Goal: Navigation & Orientation: Find specific page/section

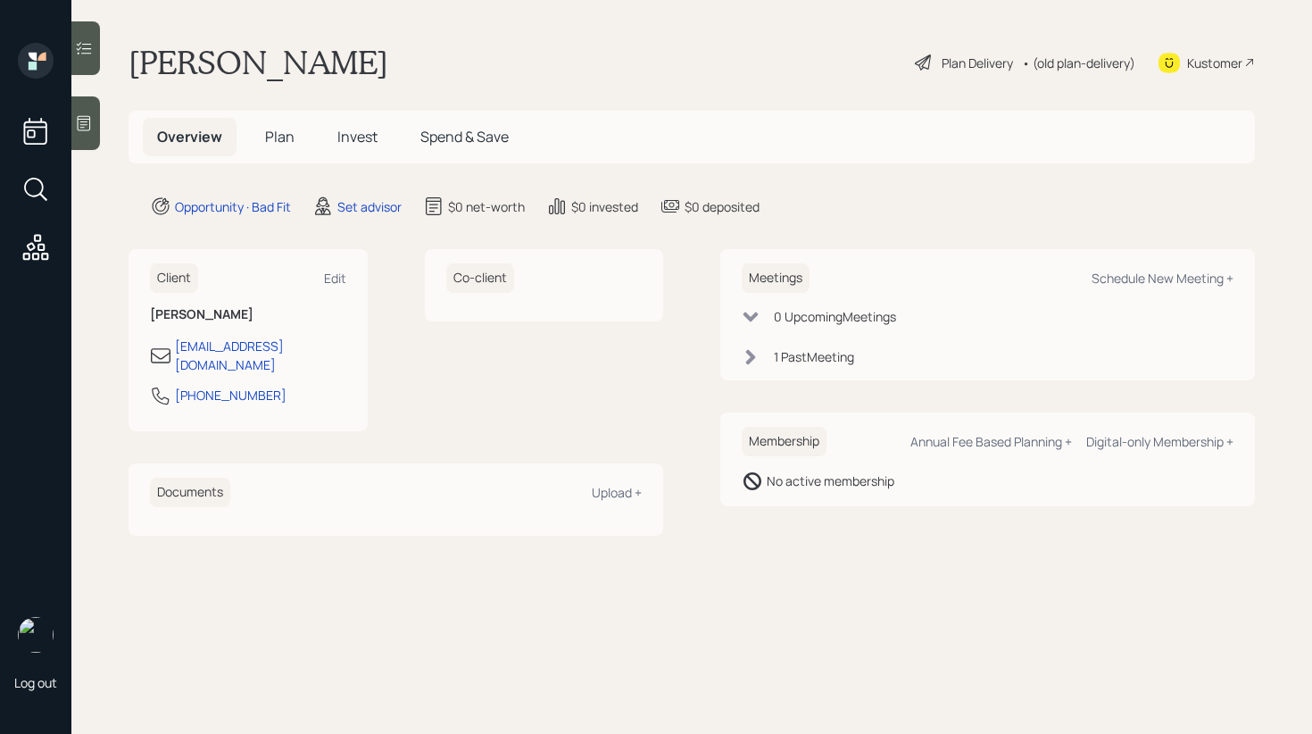
click at [760, 356] on icon at bounding box center [751, 357] width 18 height 18
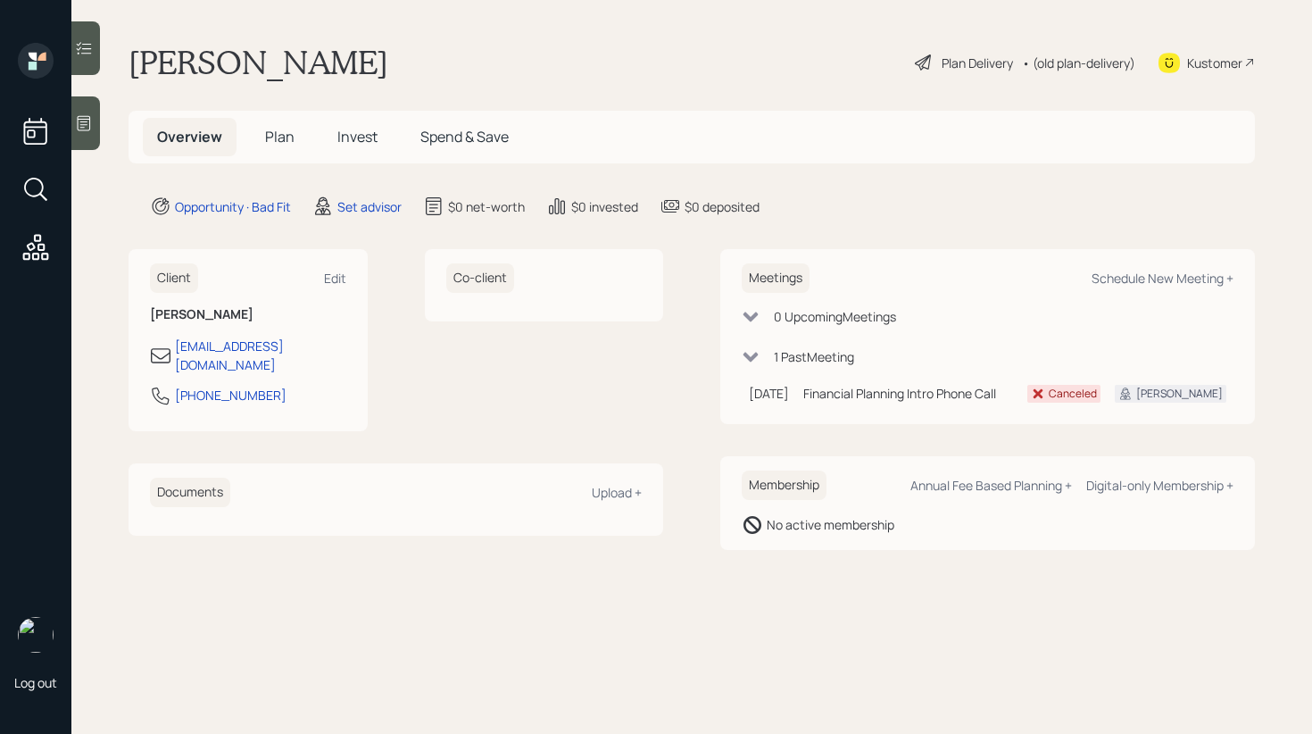
click at [760, 356] on icon at bounding box center [751, 357] width 18 height 18
